Goal: Information Seeking & Learning: Learn about a topic

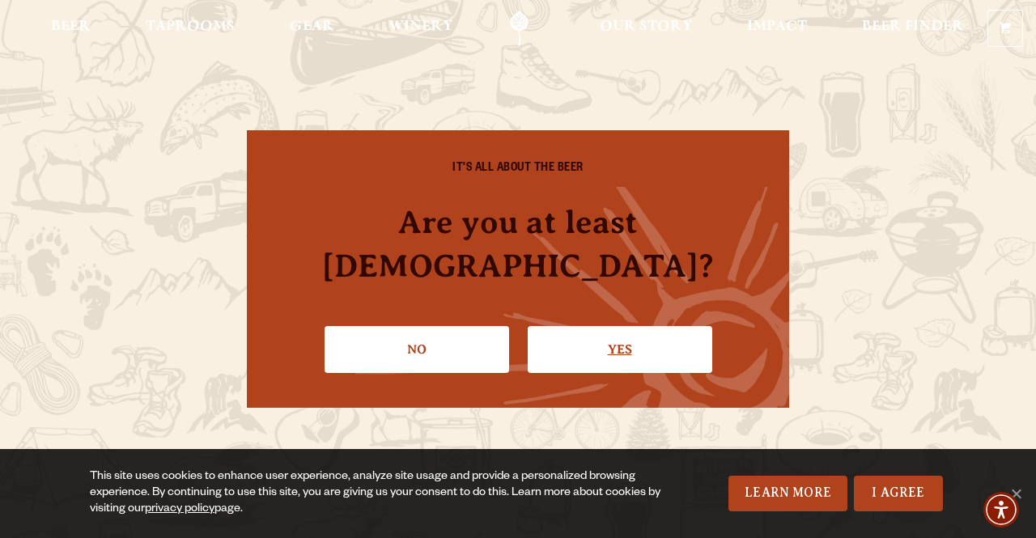
click at [615, 326] on link "Yes" at bounding box center [620, 349] width 185 height 47
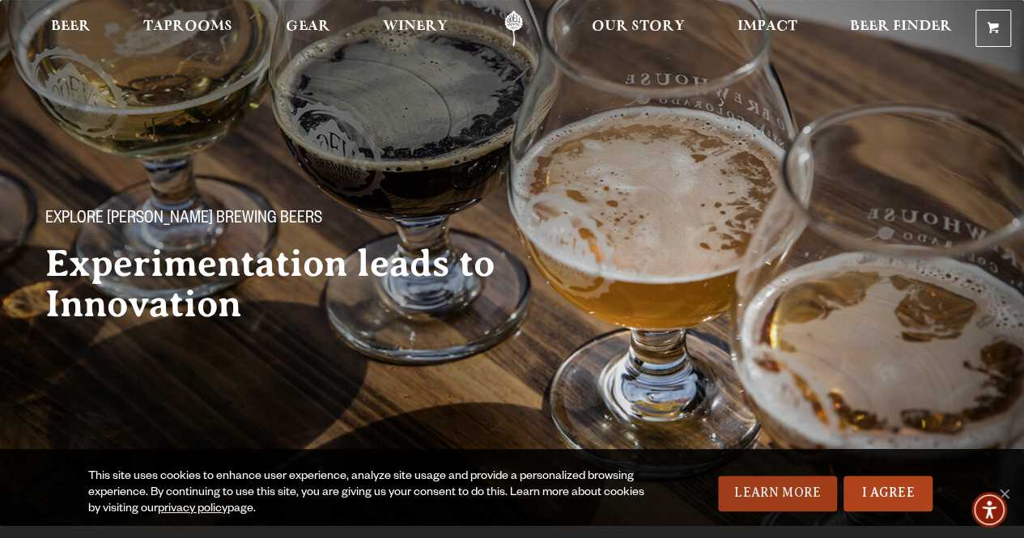
click at [770, 497] on link "Learn More" at bounding box center [777, 494] width 119 height 36
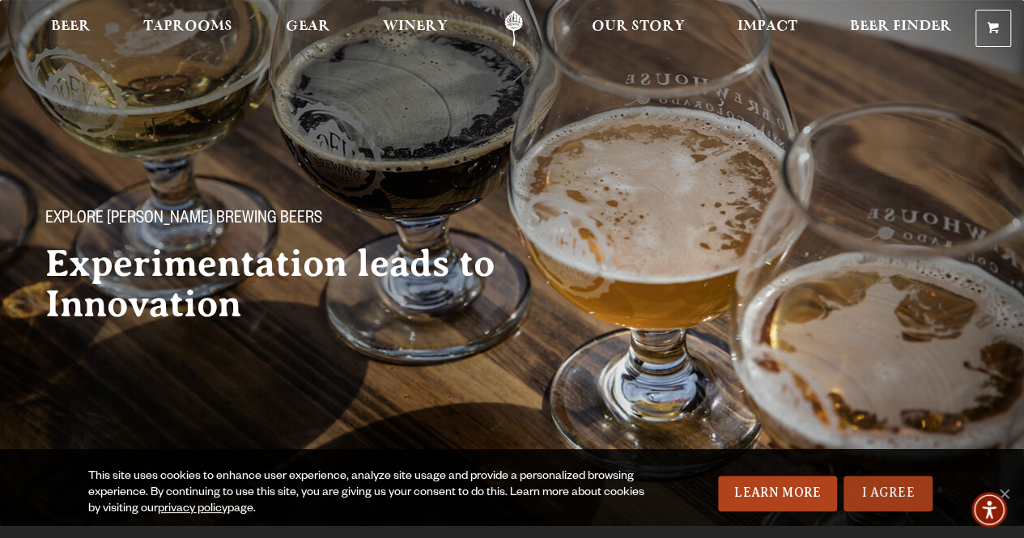
click at [868, 486] on link "I Agree" at bounding box center [887, 494] width 89 height 36
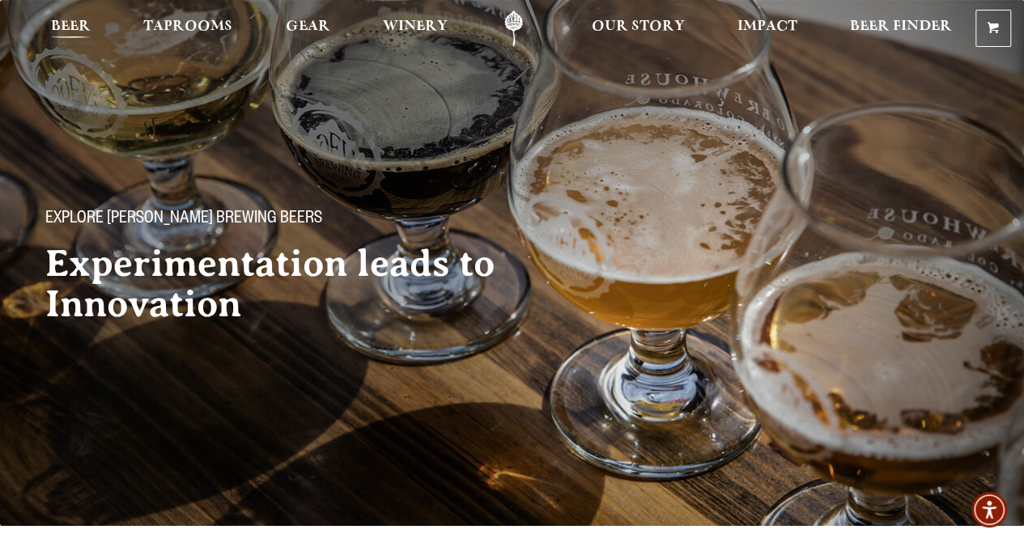
click at [63, 25] on span "Beer" at bounding box center [71, 26] width 40 height 13
click at [71, 27] on span "Beer" at bounding box center [71, 26] width 40 height 13
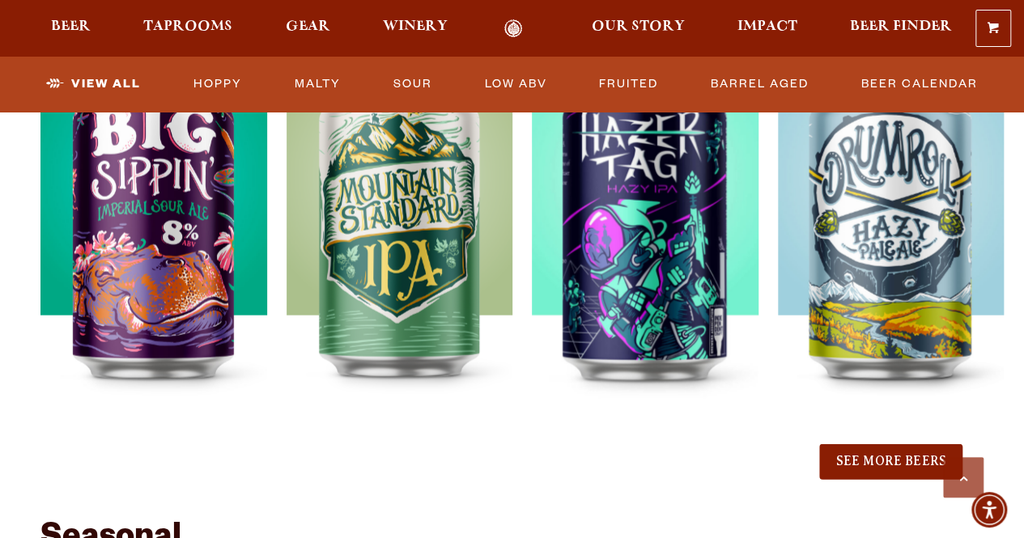
scroll to position [1722, 0]
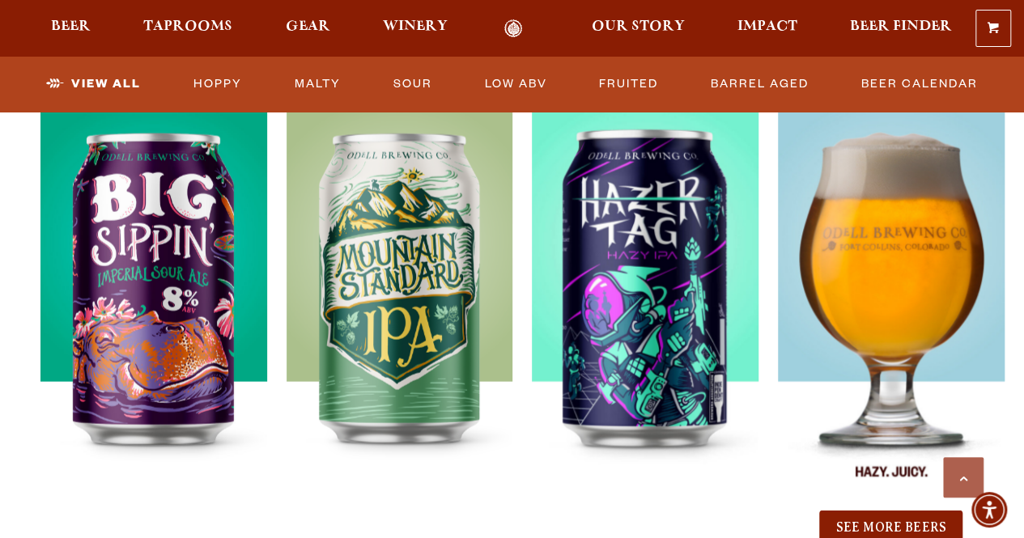
click at [804, 468] on img at bounding box center [891, 306] width 227 height 405
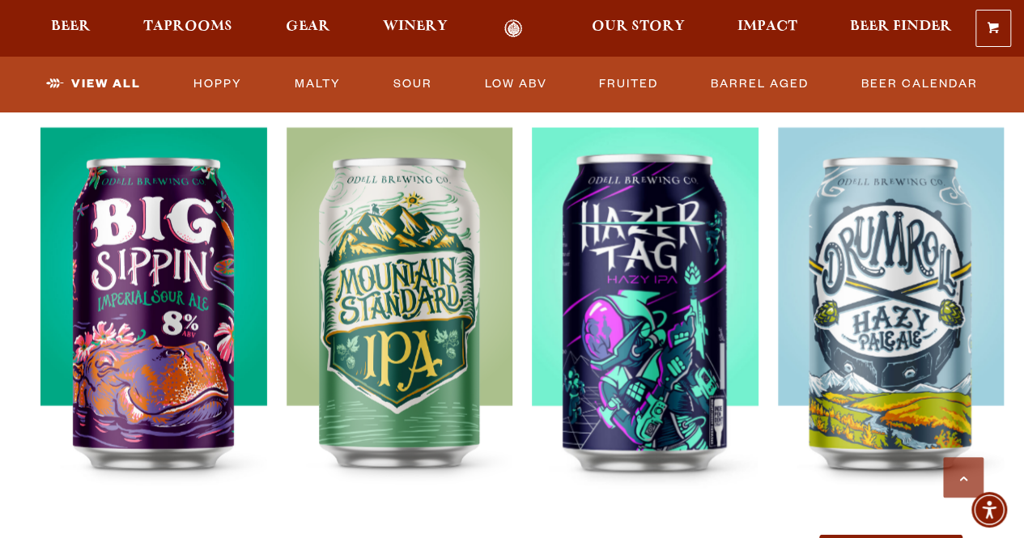
scroll to position [1689, 0]
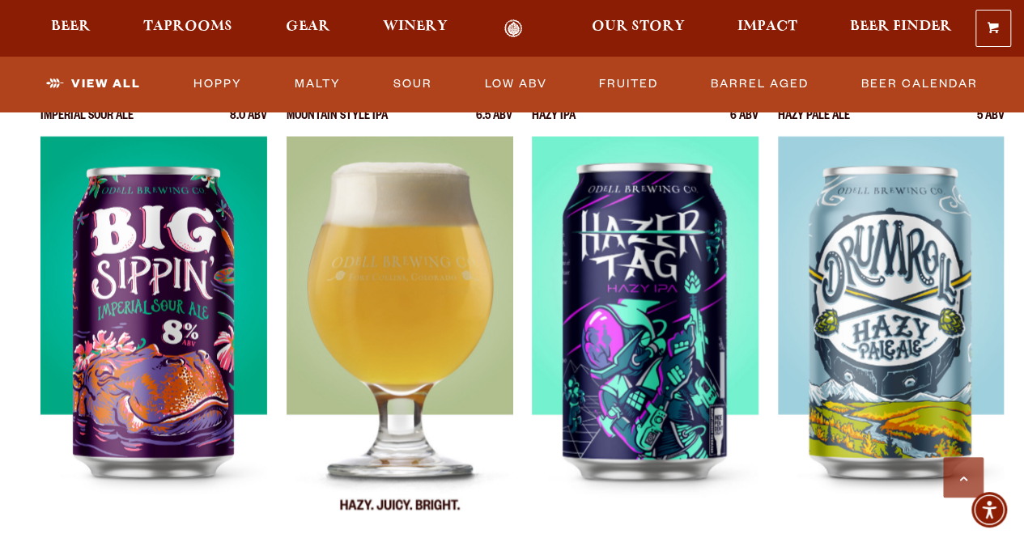
click at [423, 346] on img at bounding box center [399, 339] width 227 height 405
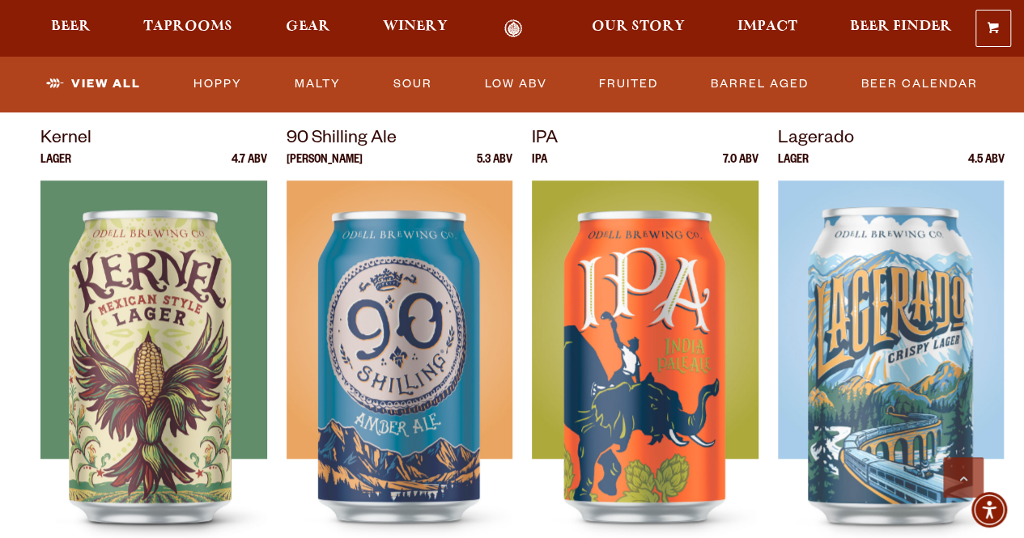
scroll to position [683, 0]
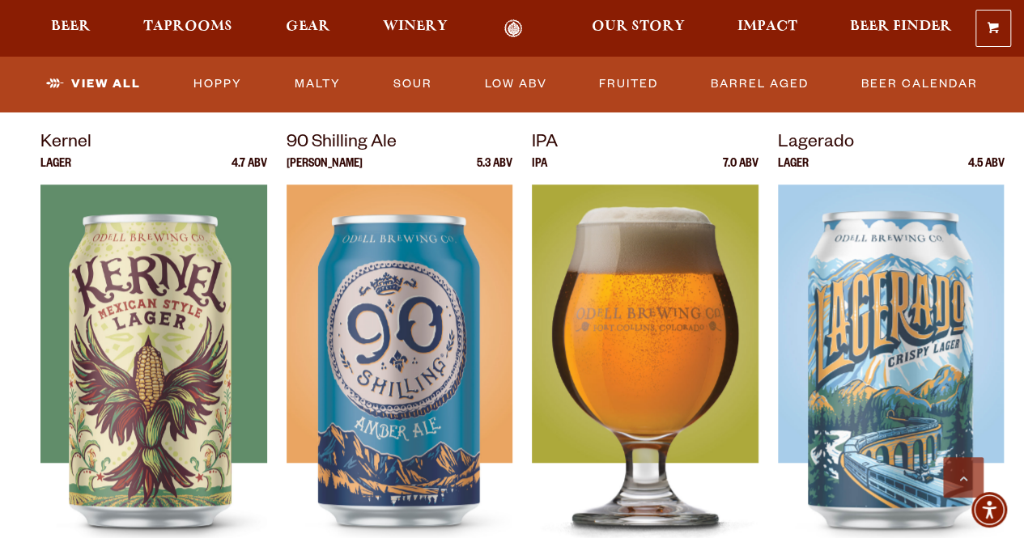
click at [660, 399] on img at bounding box center [645, 387] width 227 height 405
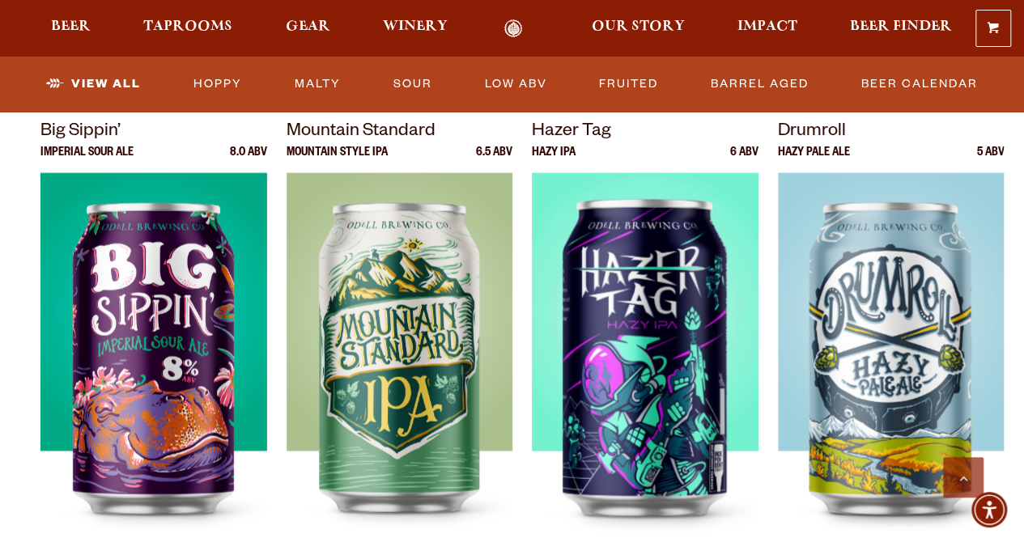
scroll to position [1695, 0]
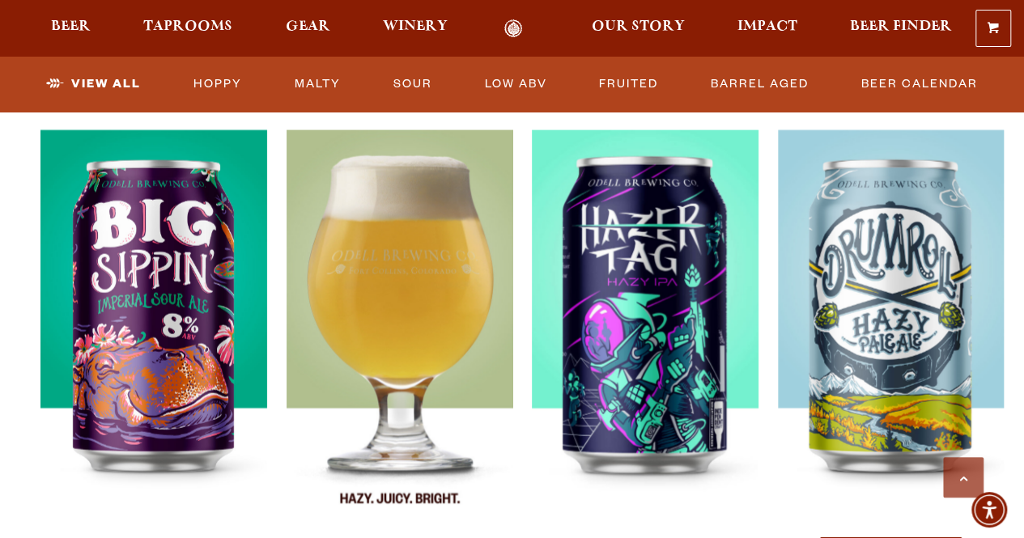
click at [397, 316] on img at bounding box center [399, 332] width 227 height 405
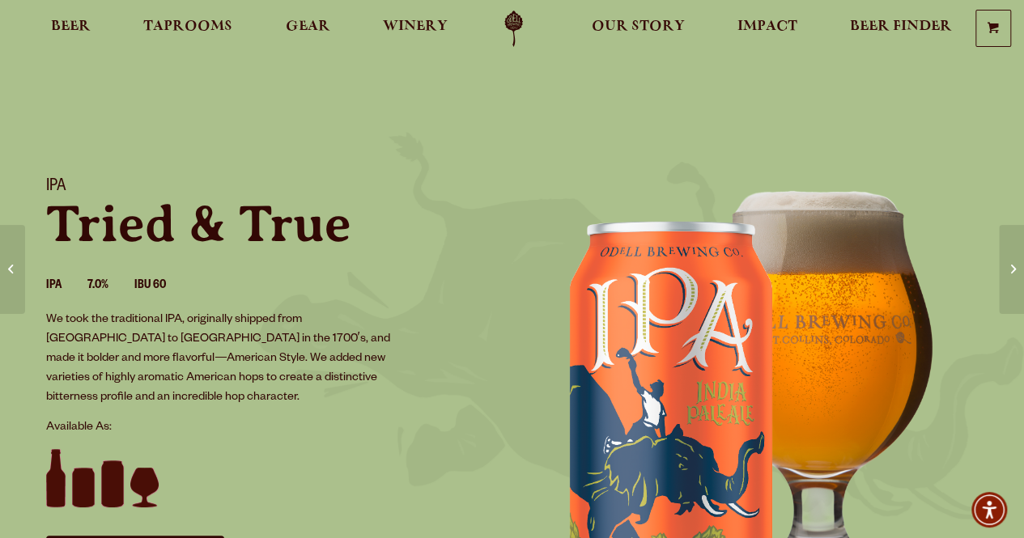
click at [918, 469] on img at bounding box center [755, 401] width 486 height 486
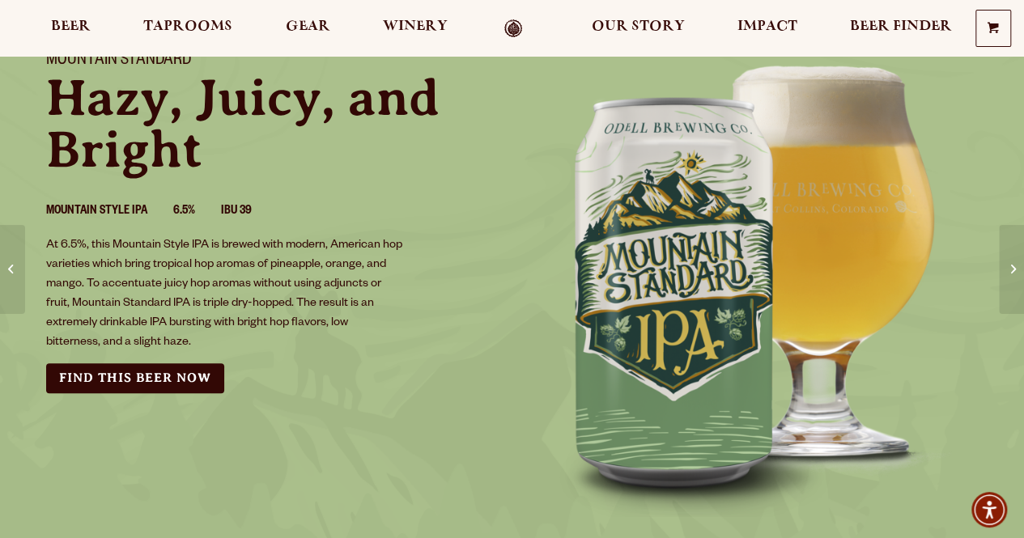
scroll to position [134, 0]
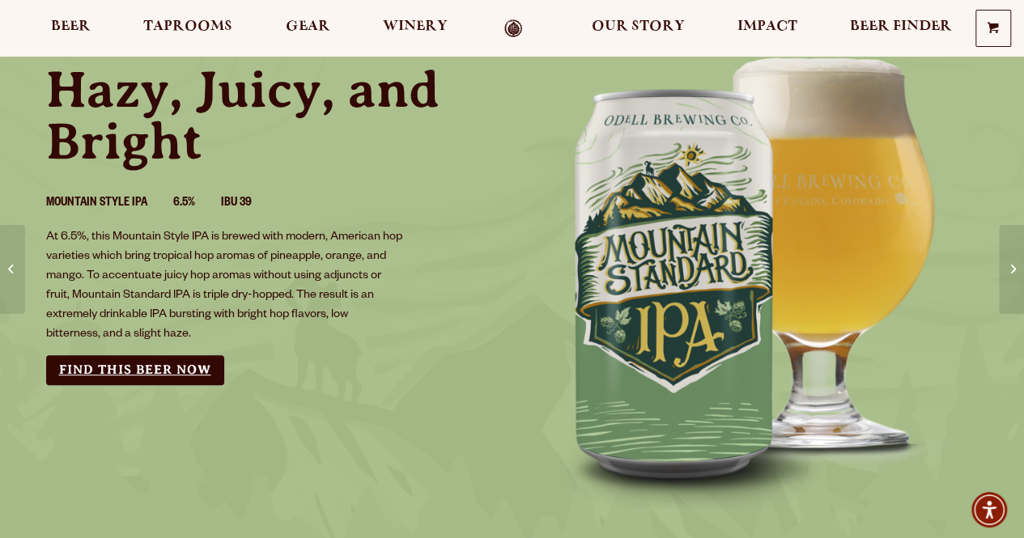
click at [141, 367] on link "Find this Beer Now" at bounding box center [135, 370] width 178 height 30
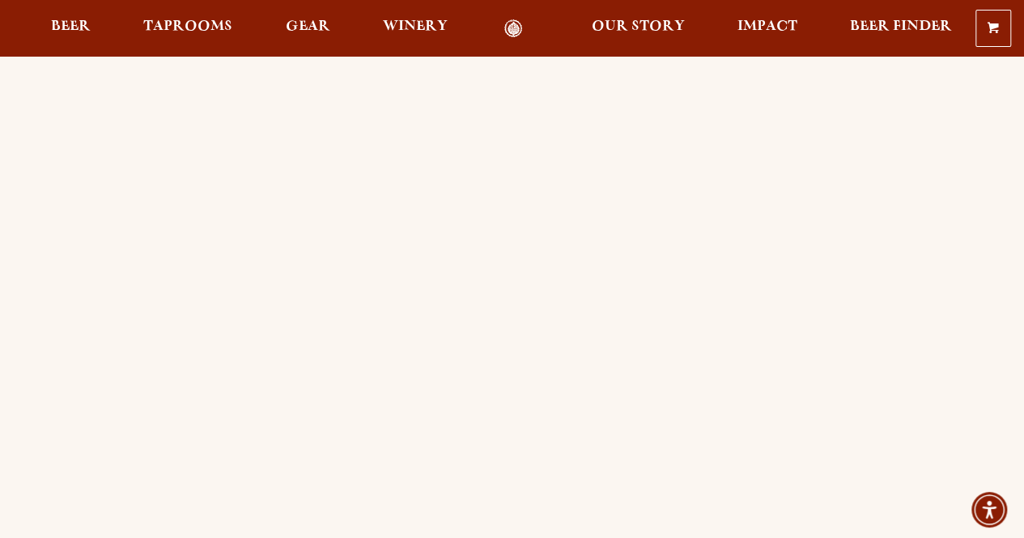
scroll to position [121, 0]
